Goal: Task Accomplishment & Management: Manage account settings

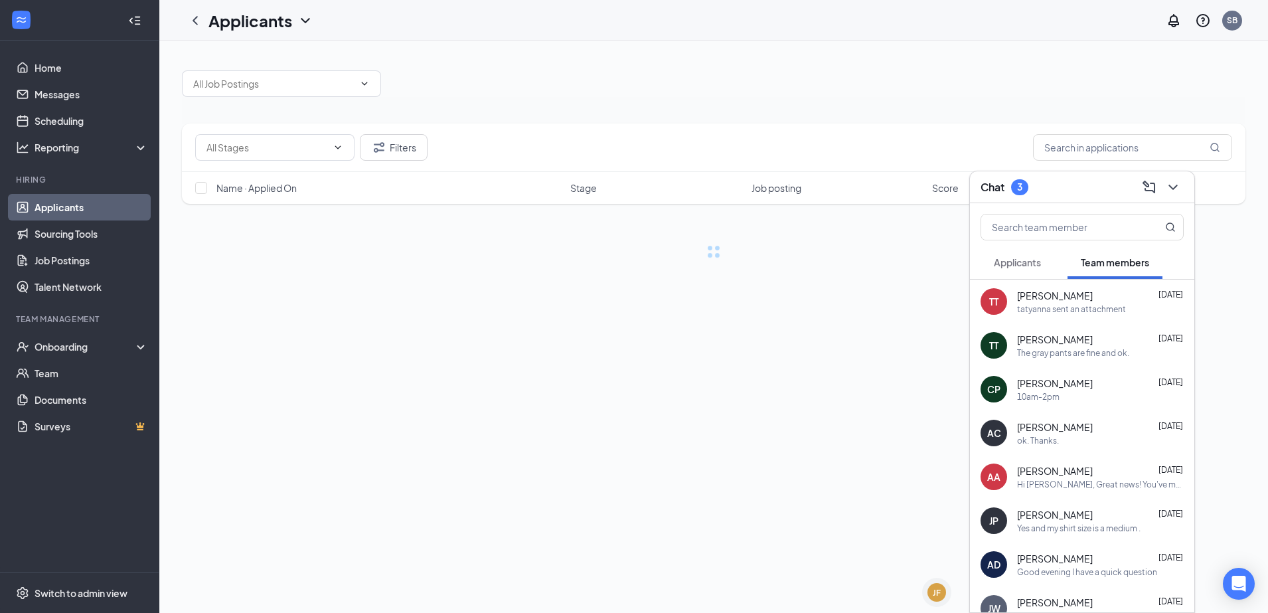
click at [1038, 266] on span "Applicants" at bounding box center [1017, 262] width 47 height 12
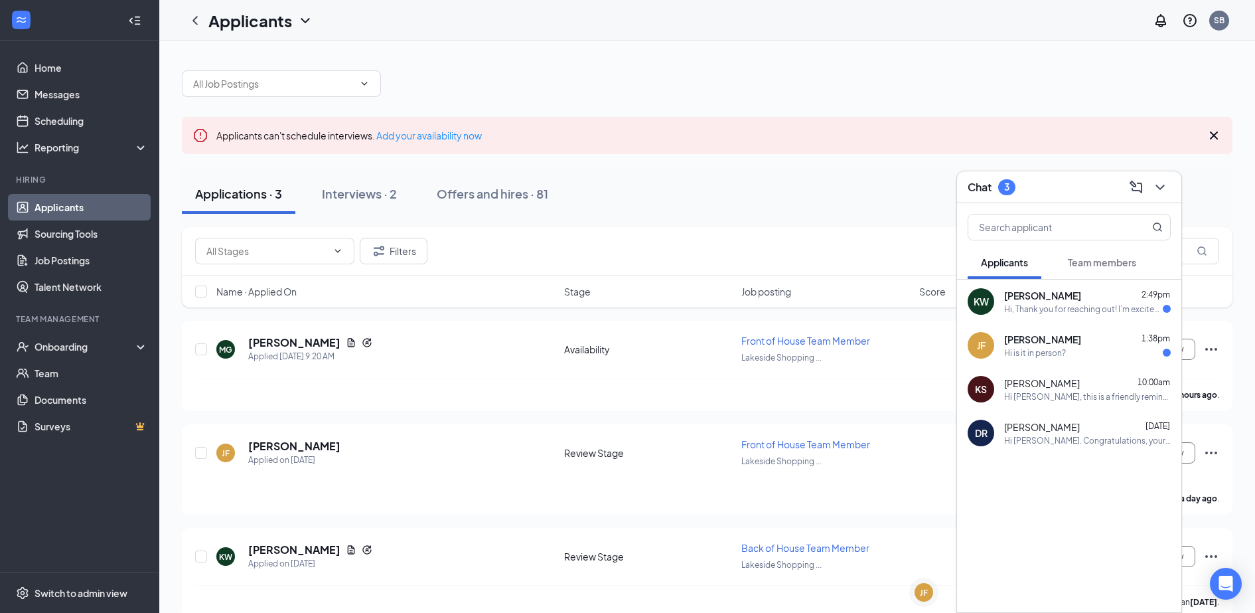
click at [1078, 297] on div "[PERSON_NAME] 2:49pm" at bounding box center [1087, 295] width 167 height 13
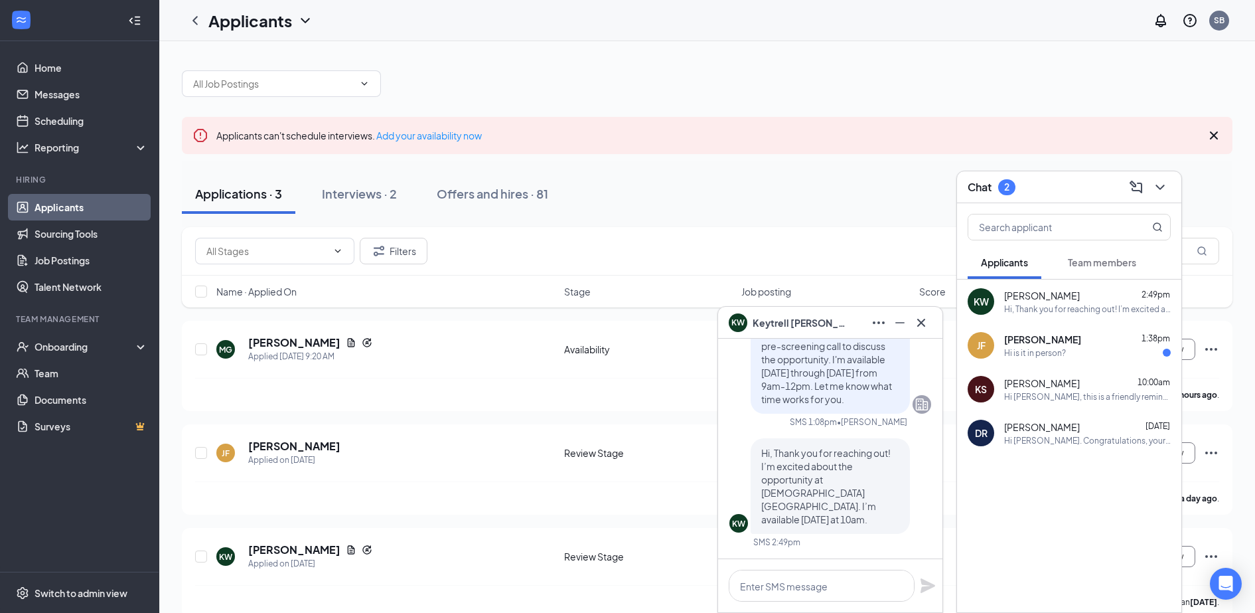
click at [1069, 345] on span "[PERSON_NAME]" at bounding box center [1042, 339] width 77 height 13
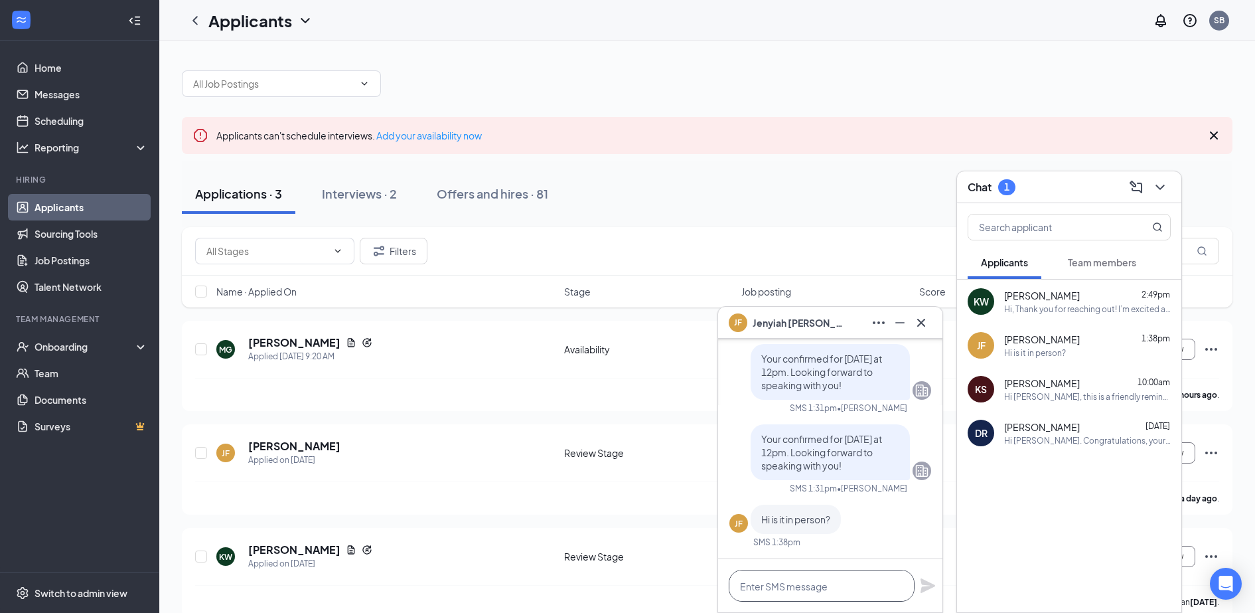
click at [828, 596] on textarea at bounding box center [822, 586] width 186 height 32
type textarea "It is a phone interview."
drag, startPoint x: 875, startPoint y: 588, endPoint x: 710, endPoint y: 611, distance: 166.9
click at [710, 611] on div "JF [PERSON_NAME] Jenyiah [PERSON_NAME] Applicant Front of House Team Member • […" at bounding box center [707, 337] width 1096 height 593
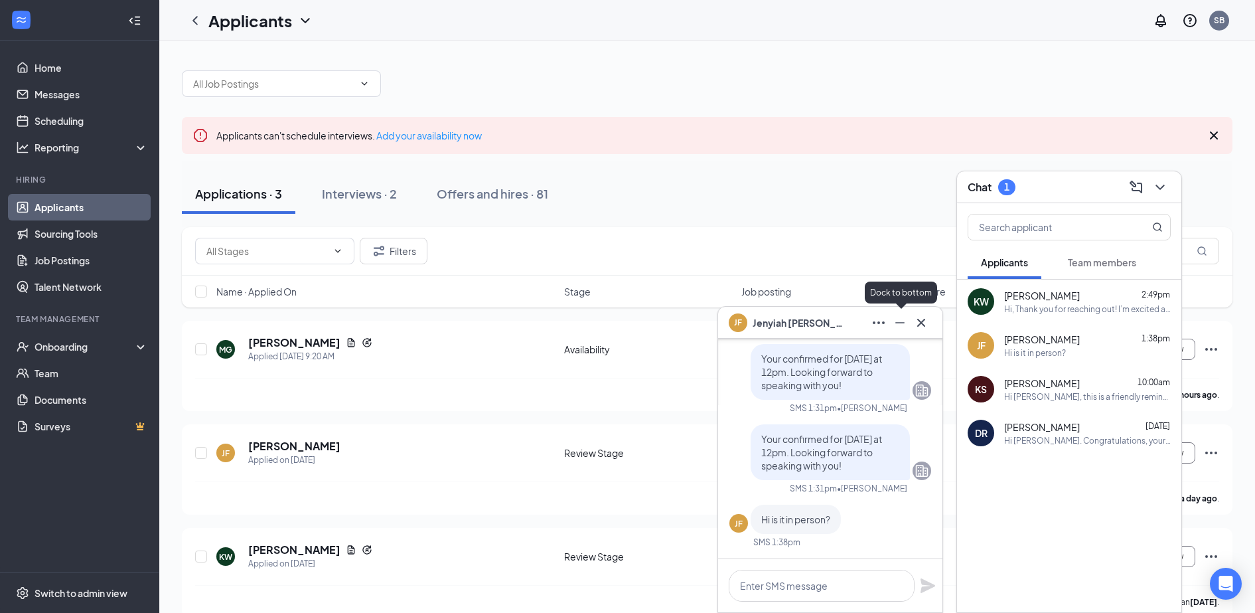
click at [904, 324] on icon "Minimize" at bounding box center [900, 323] width 16 height 16
